Goal: Transaction & Acquisition: Purchase product/service

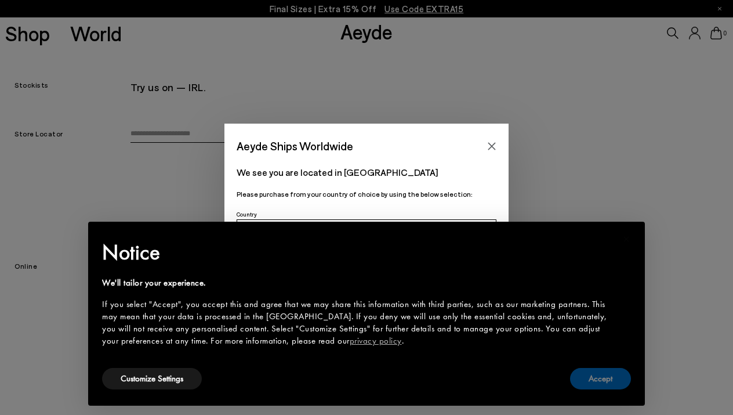
click at [591, 379] on button "Accept" at bounding box center [600, 378] width 61 height 21
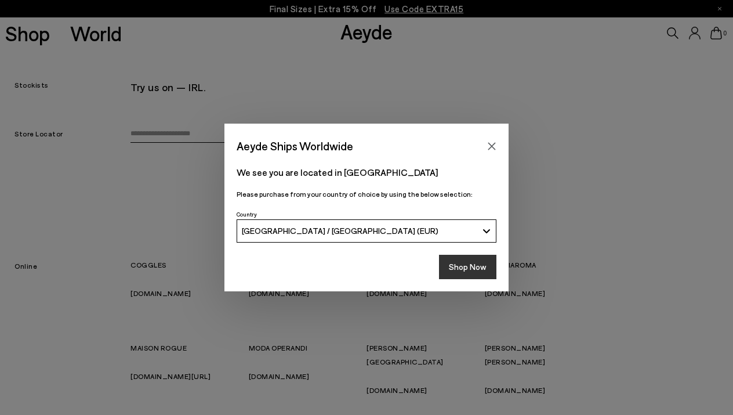
click at [479, 268] on button "Shop Now" at bounding box center [467, 267] width 57 height 24
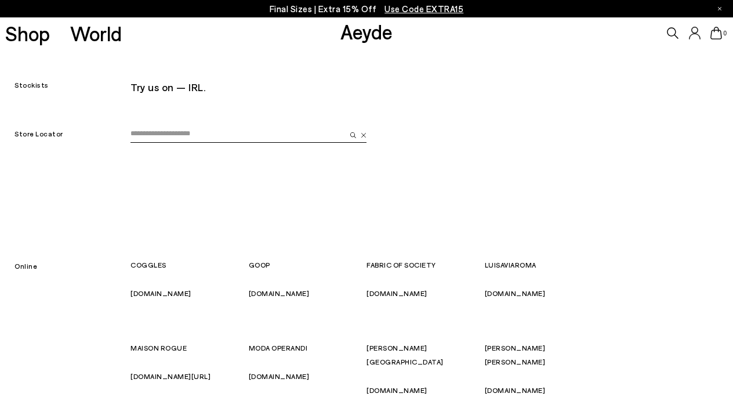
click at [223, 132] on input "email" at bounding box center [237, 133] width 215 height 17
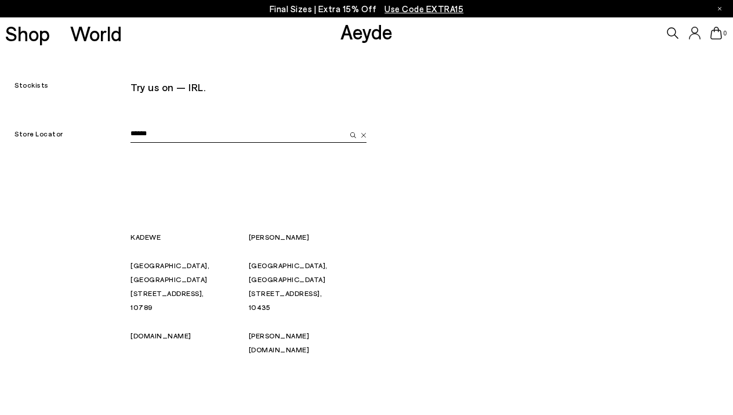
type input "******"
click at [211, 308] on div "KADEWE Berlin, Germany Tauentzienstrasse 21–24, 10789 kadewe.de" at bounding box center [189, 293] width 118 height 126
click at [261, 331] on link "ofelia-berlin.de" at bounding box center [279, 342] width 61 height 22
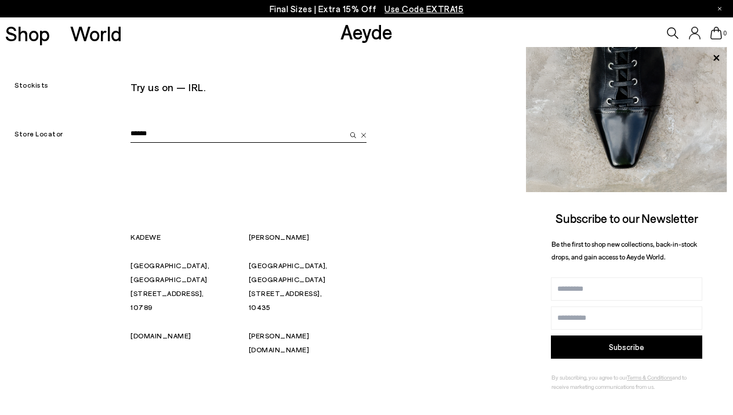
click at [445, 8] on span "Use Code EXTRA15" at bounding box center [423, 8] width 79 height 10
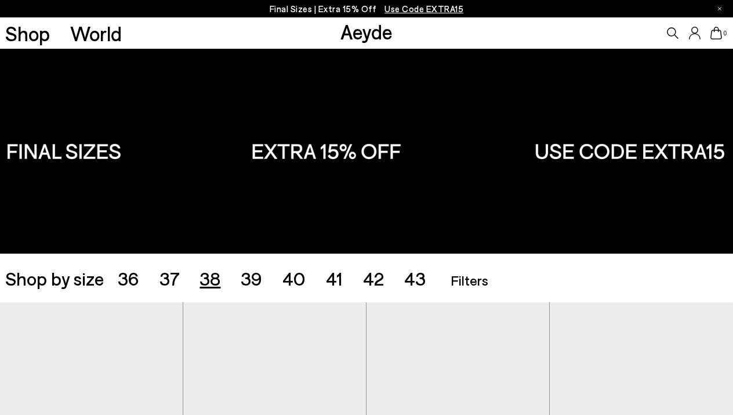
click at [210, 282] on span "38" at bounding box center [209, 278] width 21 height 22
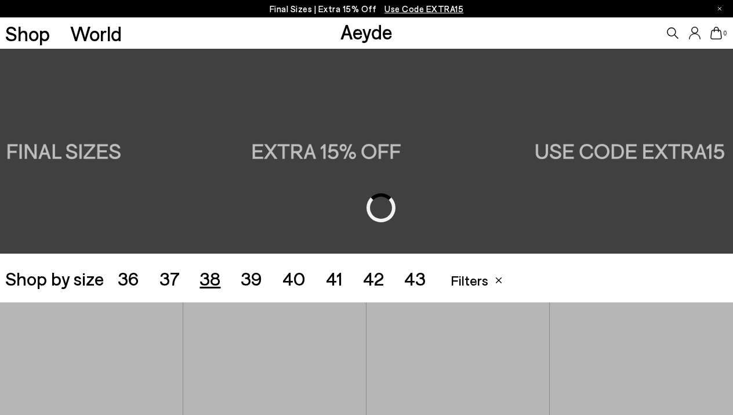
scroll to position [204, 0]
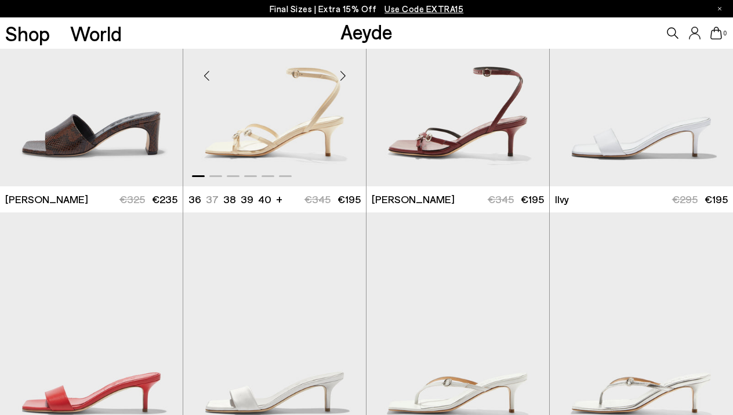
scroll to position [856, 0]
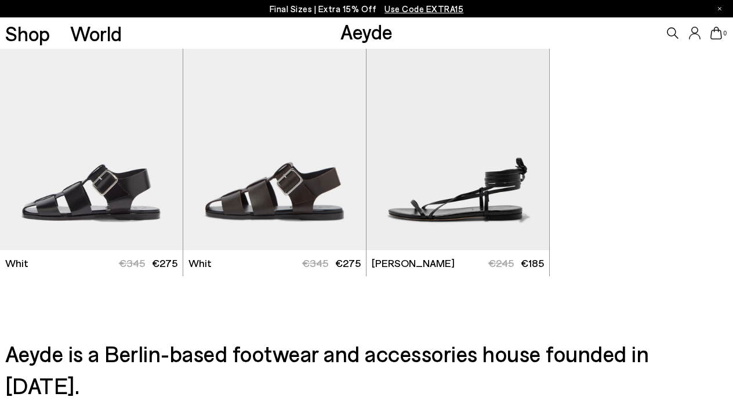
scroll to position [3592, 0]
